Goal: Information Seeking & Learning: Check status

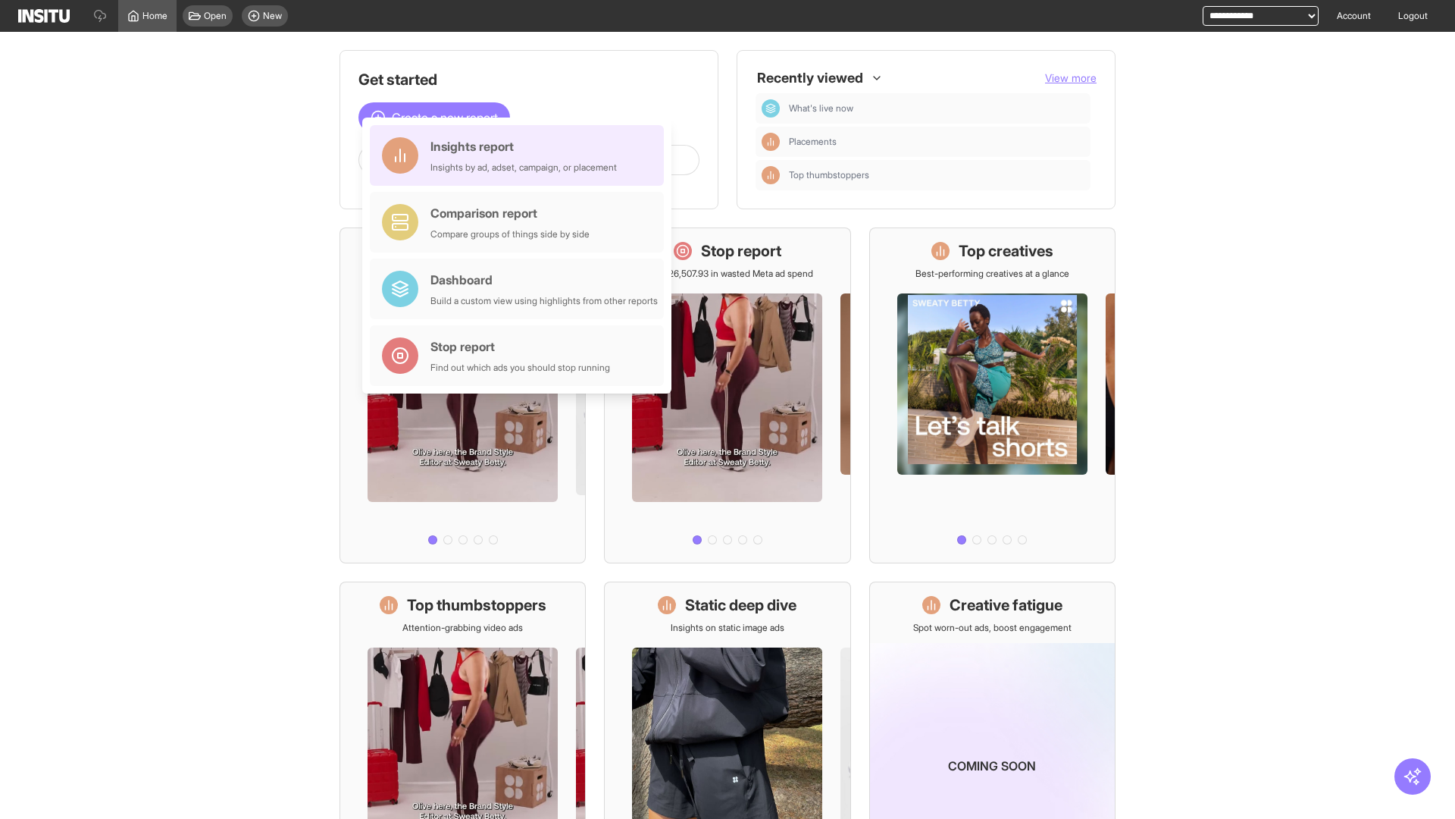
click at [521, 155] on div "Insights report Insights by ad, adset, campaign, or placement" at bounding box center [524, 155] width 186 height 36
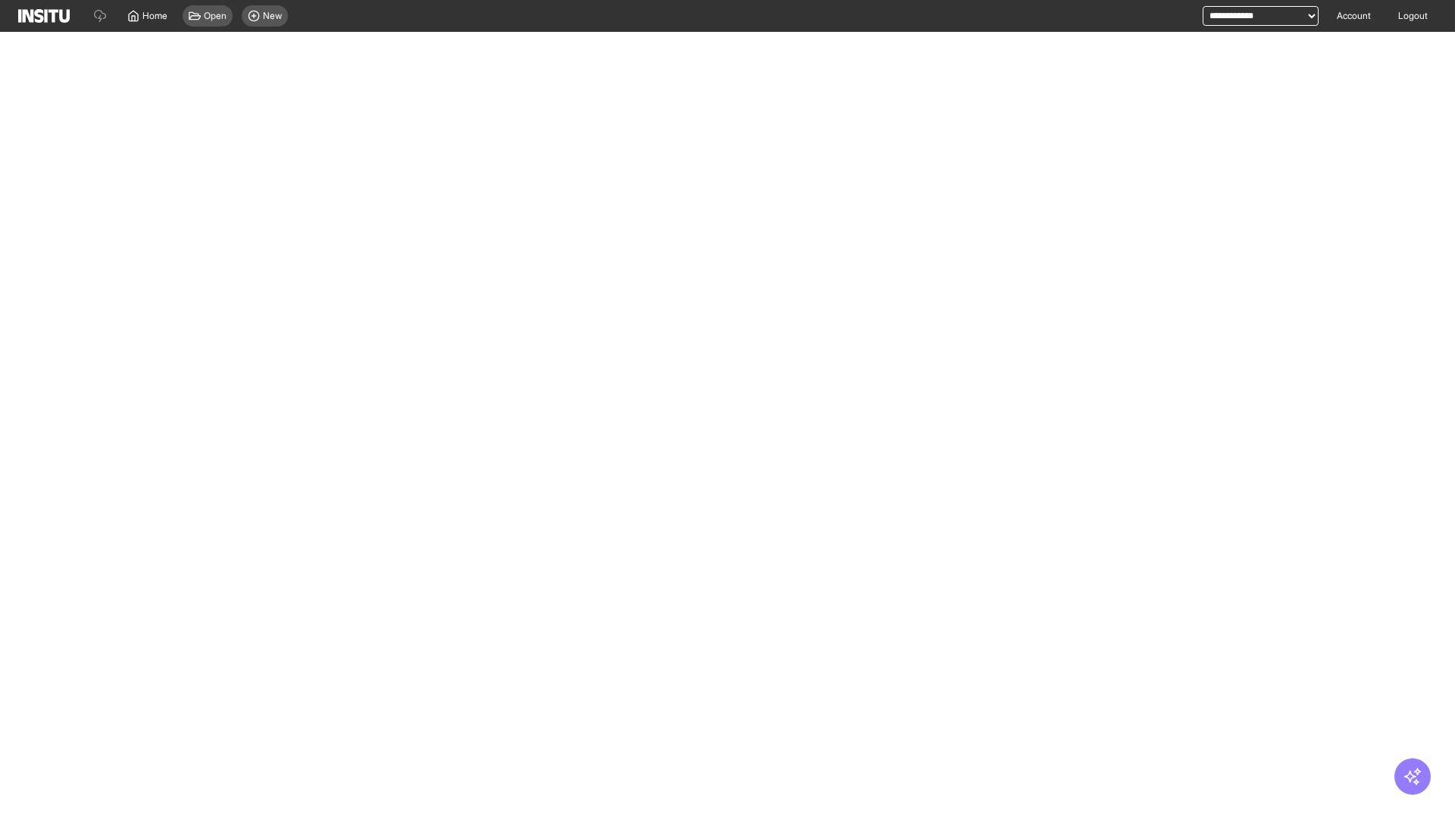
select select "**"
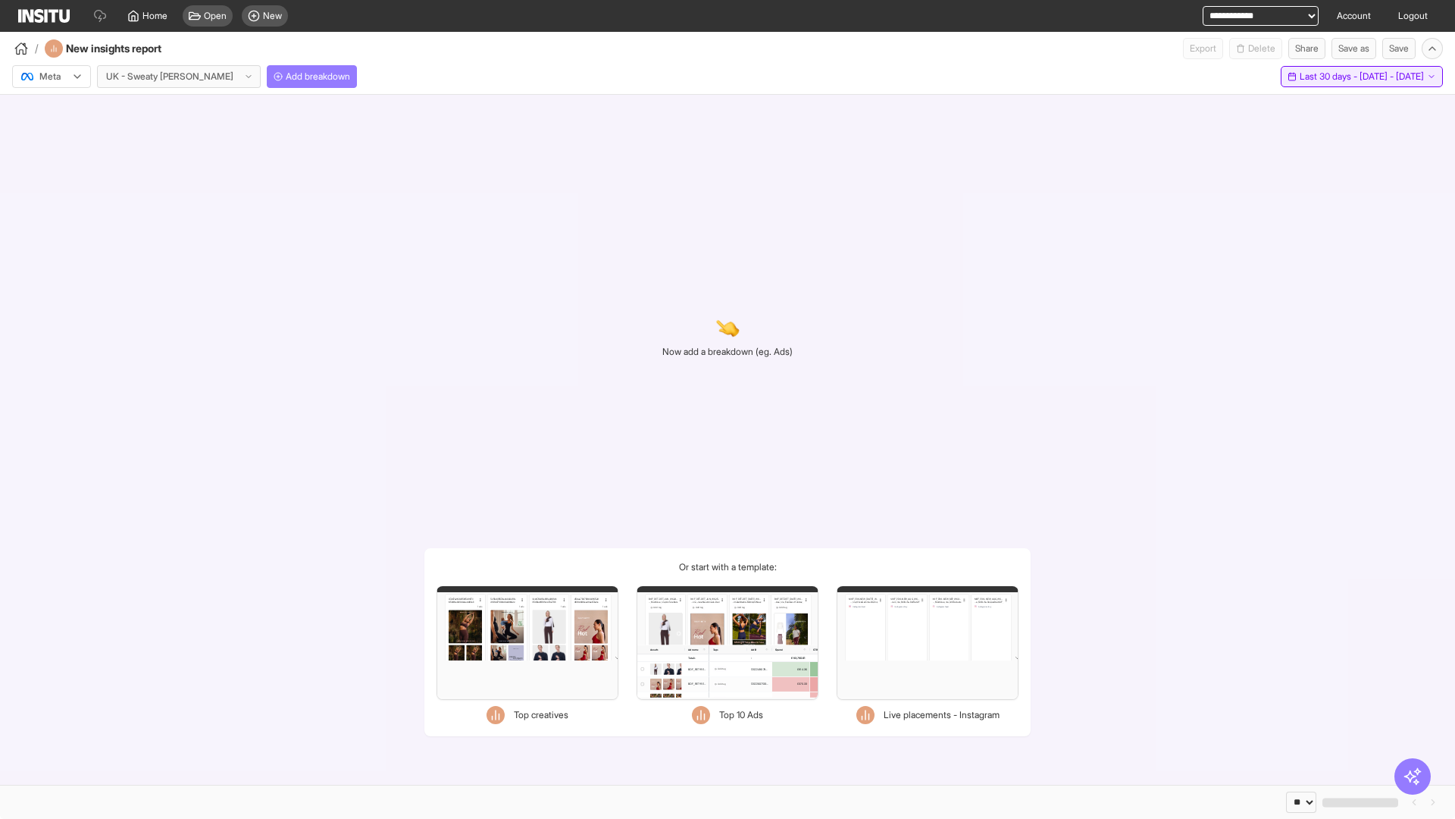
click at [1332, 77] on span "Last 30 days - [DATE] - [DATE]" at bounding box center [1362, 76] width 124 height 12
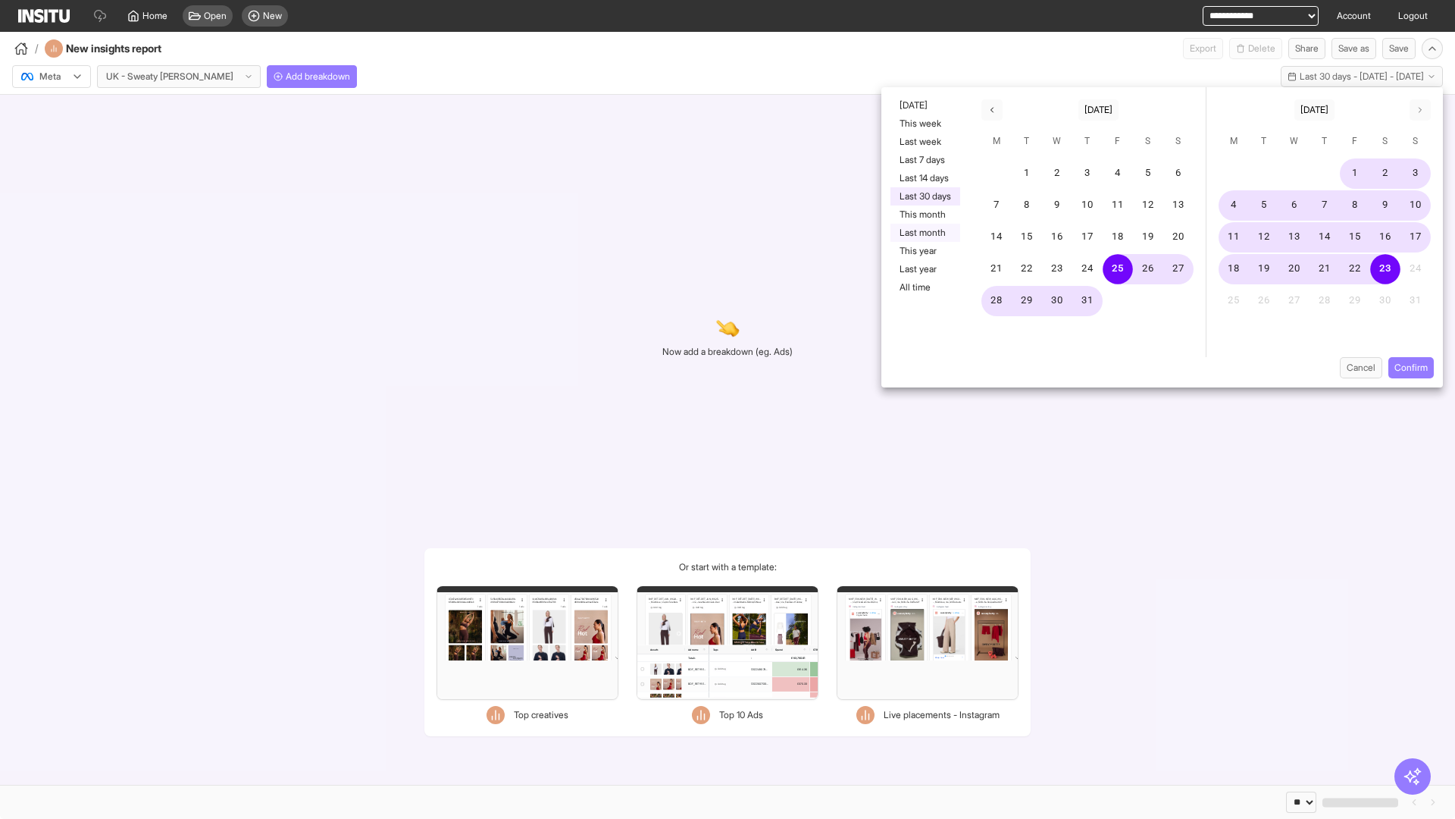
click at [924, 233] on button "Last month" at bounding box center [926, 233] width 70 height 18
